Goal: Task Accomplishment & Management: Use online tool/utility

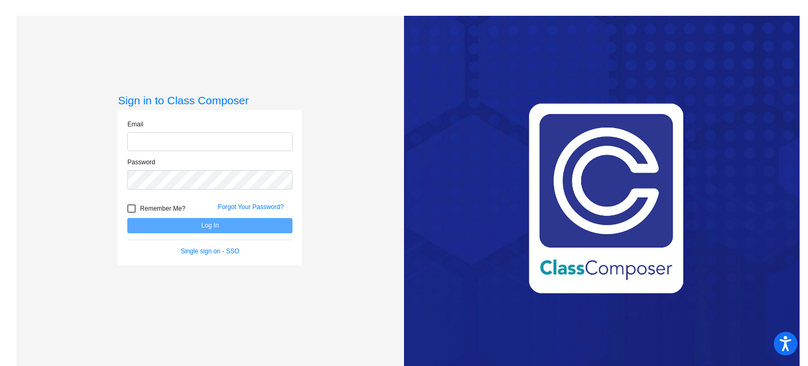
type input "[EMAIL_ADDRESS][DOMAIN_NAME]"
click at [204, 233] on form "Email [EMAIL_ADDRESS][DOMAIN_NAME] Password Remember Me? Forgot Your Password? …" at bounding box center [209, 187] width 165 height 136
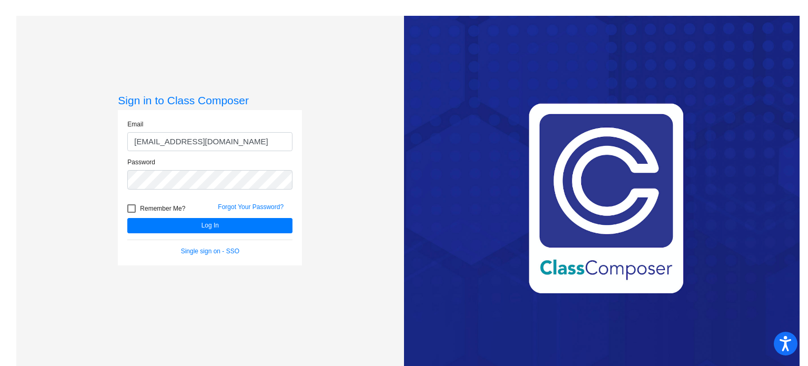
click at [125, 202] on div "Remember Me?" at bounding box center [164, 210] width 91 height 16
click at [135, 211] on label "Remember Me?" at bounding box center [156, 208] width 58 height 13
click at [132, 213] on input "Remember Me?" at bounding box center [131, 213] width 1 height 1
checkbox input "true"
click at [156, 217] on div "Remember Me?" at bounding box center [164, 210] width 91 height 16
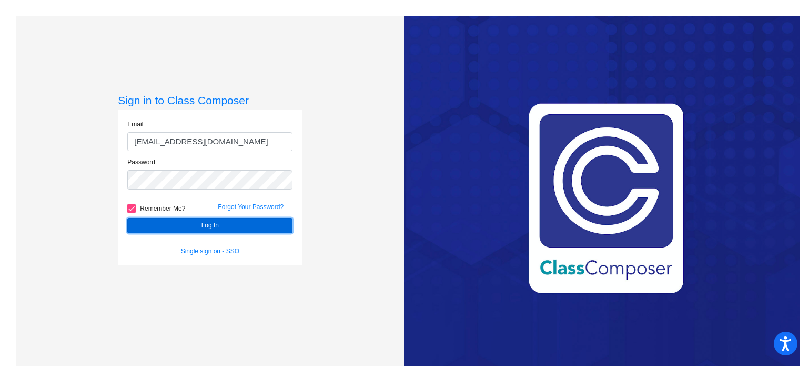
click at [185, 223] on button "Log In" at bounding box center [209, 225] width 165 height 15
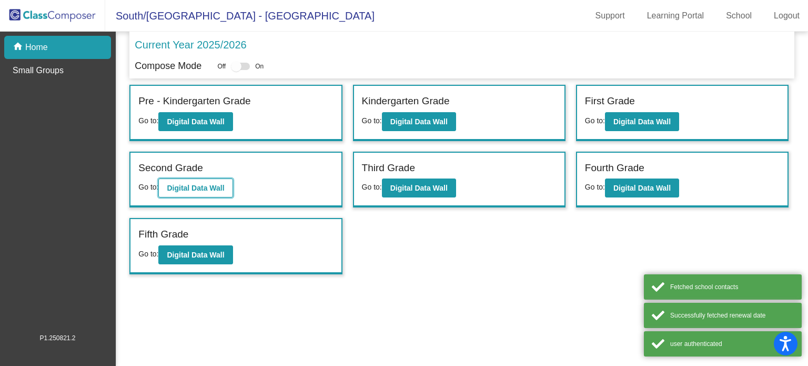
click at [203, 181] on button "Digital Data Wall" at bounding box center [195, 187] width 74 height 19
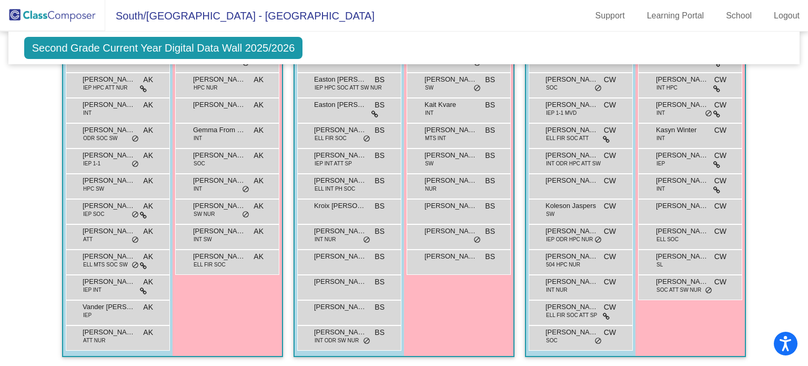
scroll to position [783, 0]
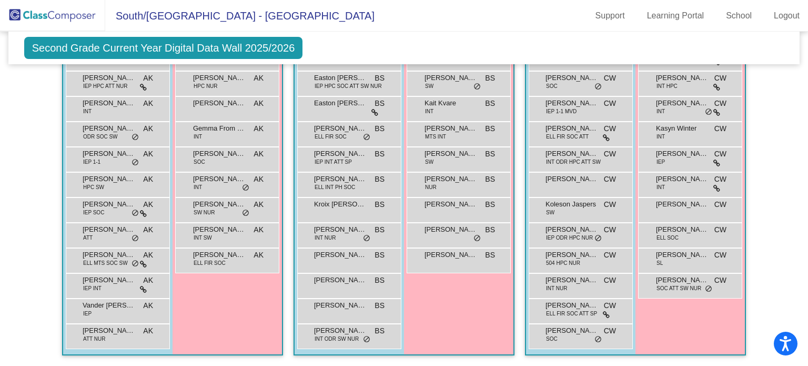
drag, startPoint x: 808, startPoint y: 292, endPoint x: 800, endPoint y: 181, distance: 111.9
drag, startPoint x: 800, startPoint y: 181, endPoint x: 792, endPoint y: 70, distance: 110.9
click at [792, 70] on mat-sidenav-content "Second Grade Current Year Digital Data Wall 2025/2026 Add, Move, or Retain Stud…" at bounding box center [404, 199] width 808 height 334
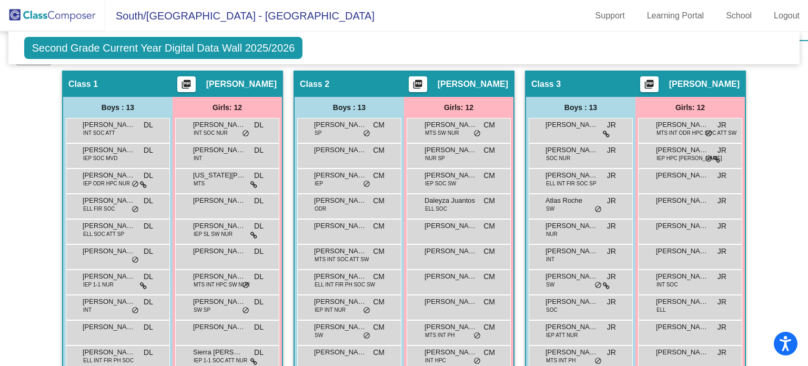
scroll to position [261, 0]
